Goal: Check status: Check status

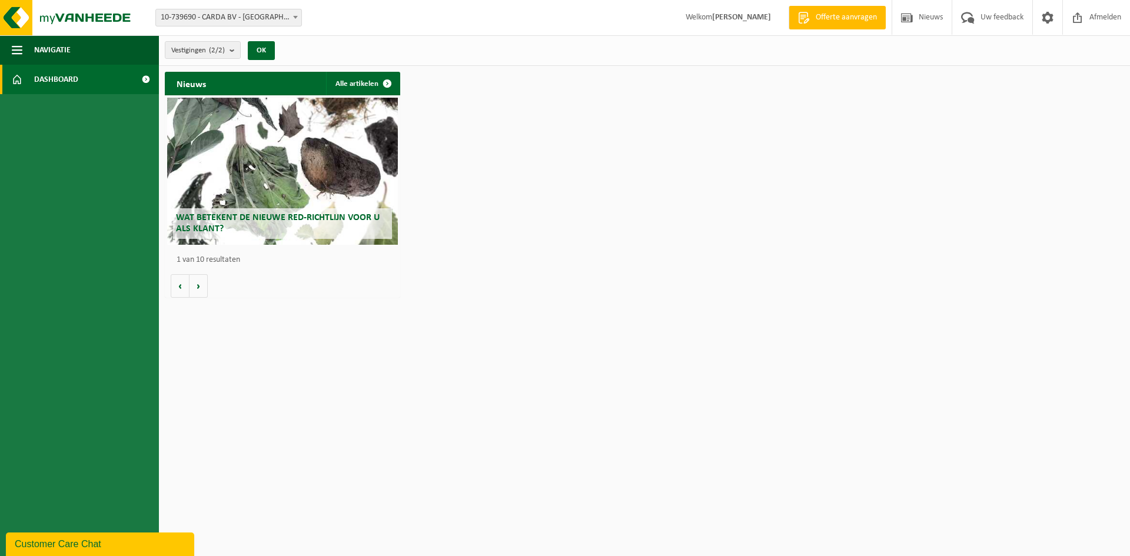
click at [214, 16] on span "10-739690 - [PERSON_NAME] BV - [GEOGRAPHIC_DATA]" at bounding box center [228, 17] width 145 height 16
select select "11813"
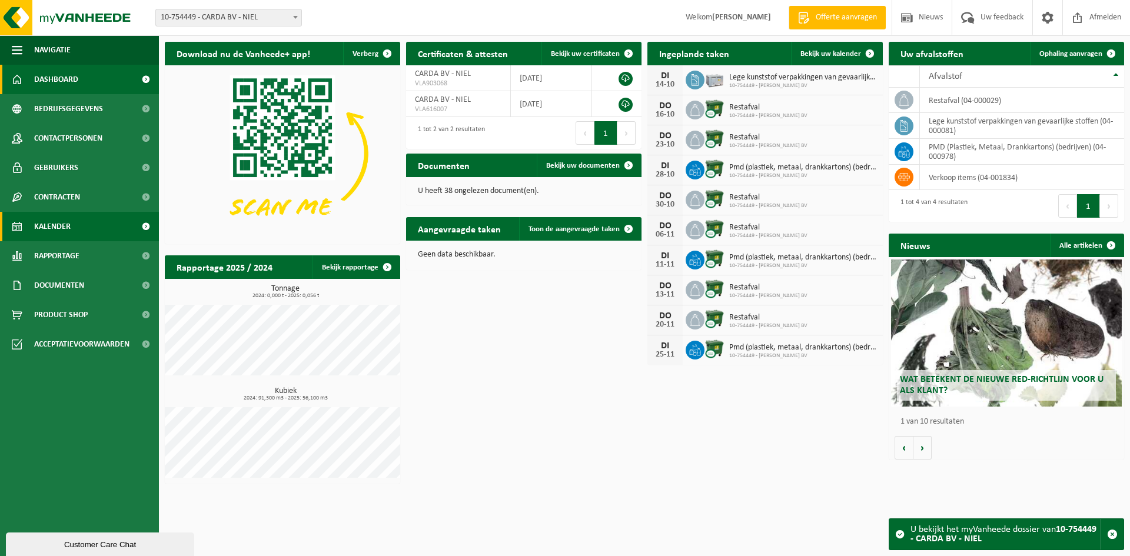
click at [61, 228] on span "Kalender" at bounding box center [52, 226] width 36 height 29
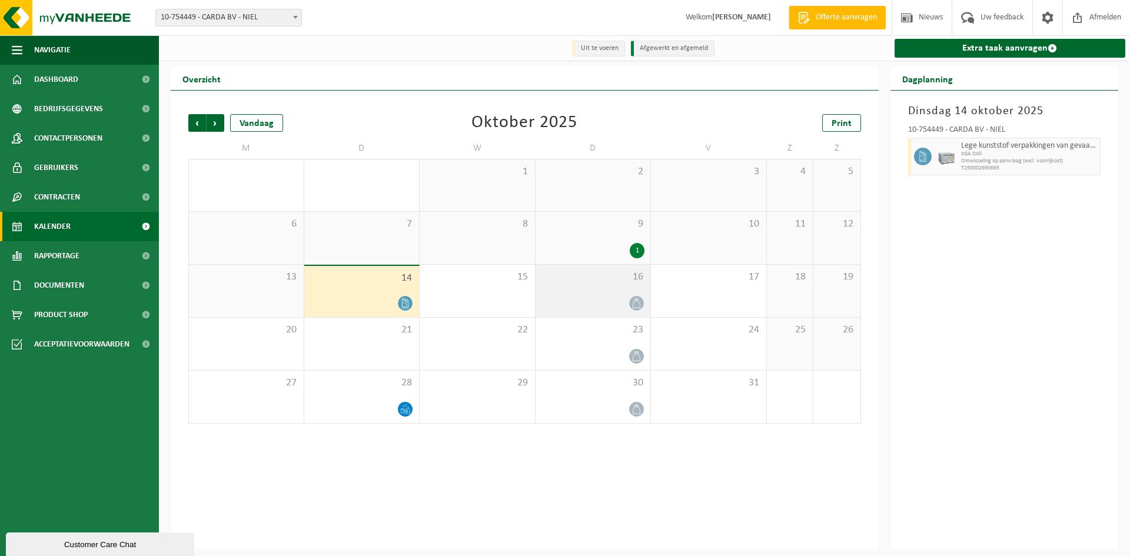
click at [626, 298] on div at bounding box center [594, 303] width 104 height 16
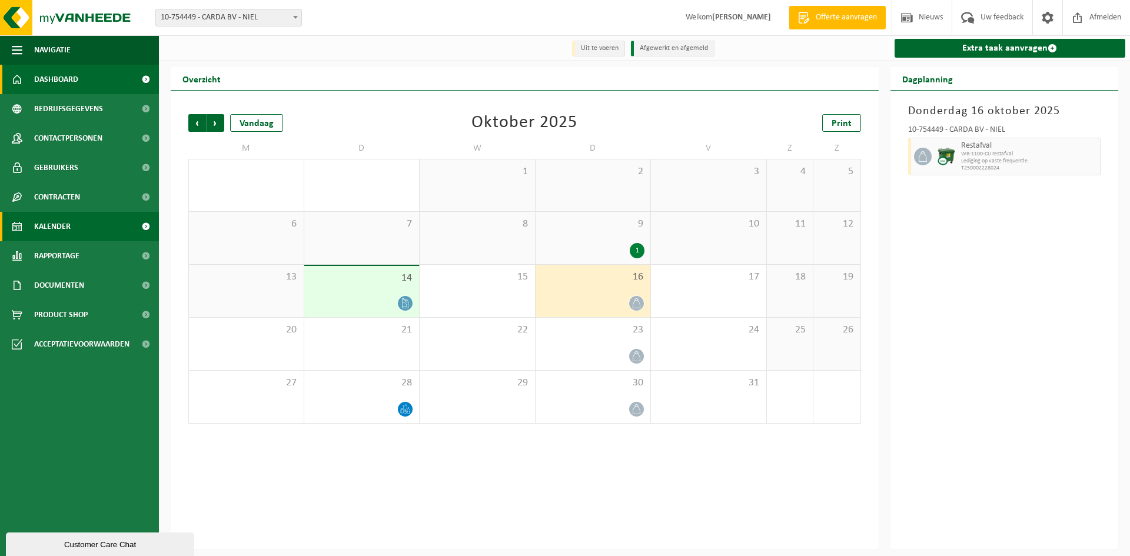
click at [54, 78] on span "Dashboard" at bounding box center [56, 79] width 44 height 29
